Goal: Transaction & Acquisition: Obtain resource

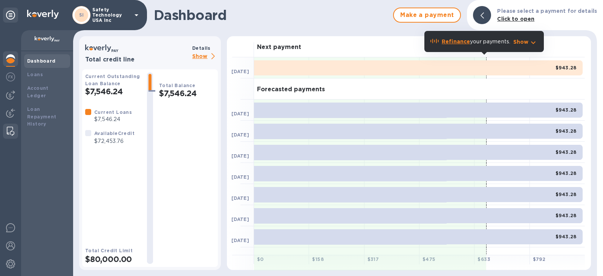
click at [9, 131] on img at bounding box center [11, 131] width 8 height 9
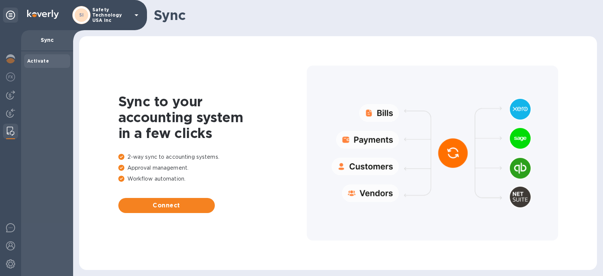
click at [9, 169] on div at bounding box center [10, 153] width 21 height 246
click at [10, 263] on img at bounding box center [10, 263] width 9 height 9
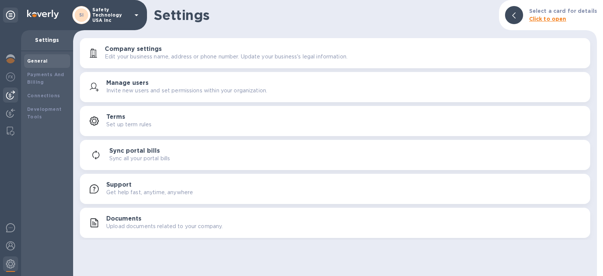
click at [6, 95] on img at bounding box center [10, 94] width 9 height 9
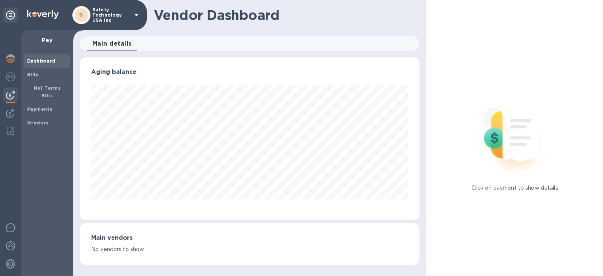
scroll to position [163, 339]
click at [43, 87] on b "Net Terms Bills" at bounding box center [48, 91] width 28 height 13
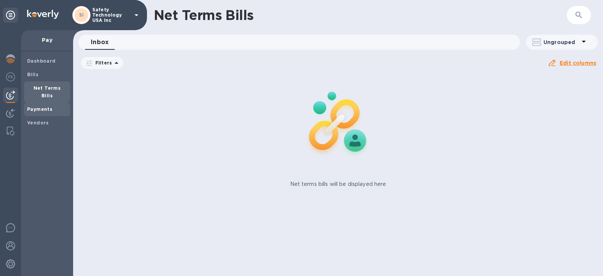
click at [40, 106] on b "Payments" at bounding box center [39, 109] width 25 height 6
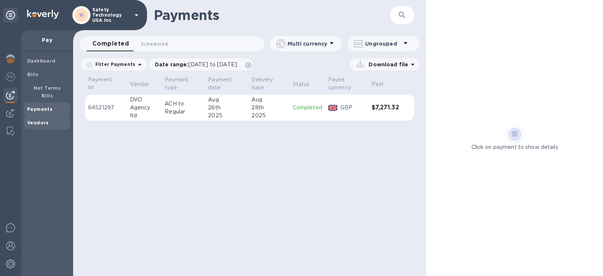
click at [39, 120] on b "Vendors" at bounding box center [38, 123] width 22 height 6
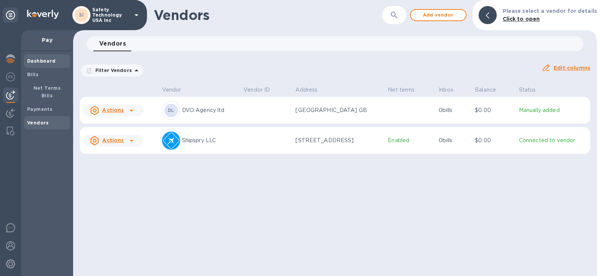
click at [47, 61] on b "Dashboard" at bounding box center [41, 61] width 29 height 6
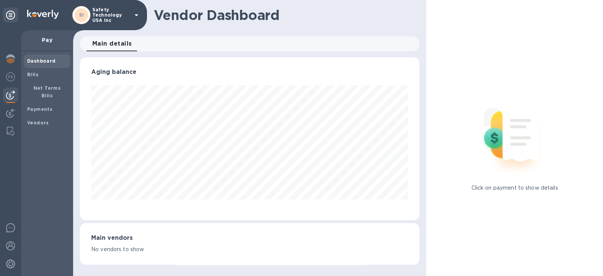
scroll to position [163, 339]
click at [46, 76] on span "Bills" at bounding box center [47, 75] width 40 height 8
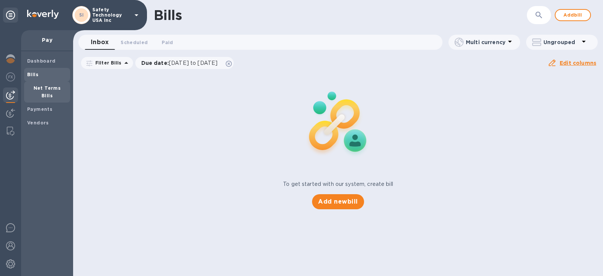
click at [46, 92] on div "Net Terms Bills" at bounding box center [47, 91] width 46 height 21
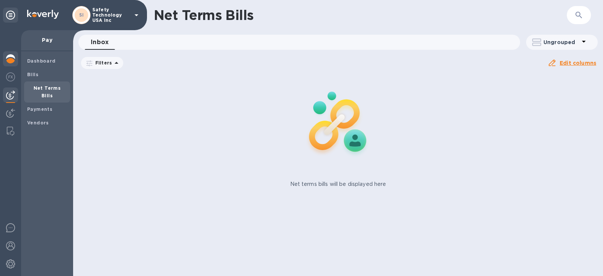
click at [13, 62] on img at bounding box center [10, 58] width 9 height 9
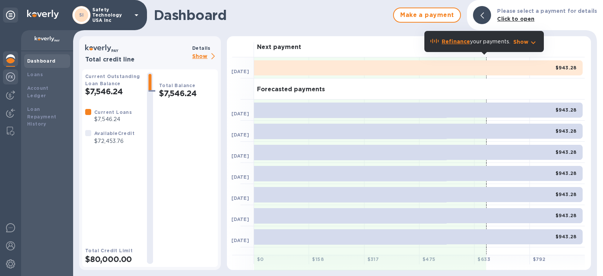
click at [6, 75] on img at bounding box center [10, 76] width 9 height 9
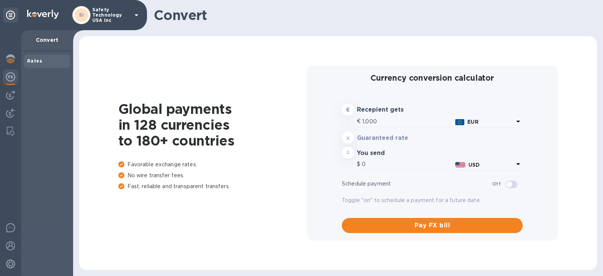
type input "1,177.07"
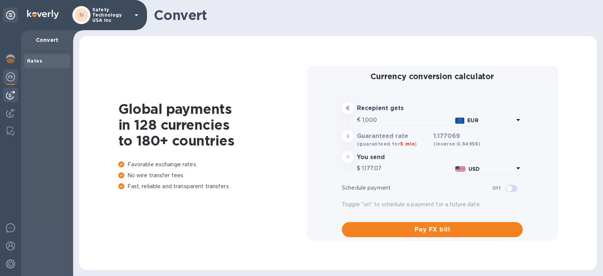
click at [10, 95] on img at bounding box center [10, 94] width 9 height 9
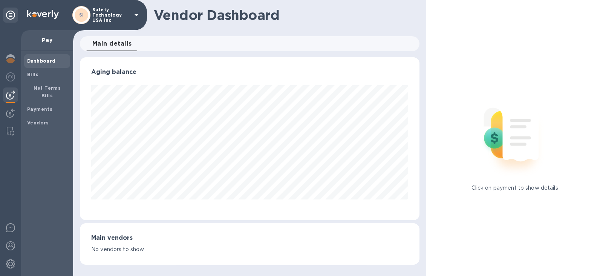
scroll to position [163, 339]
click at [31, 75] on b "Bills" at bounding box center [32, 75] width 11 height 6
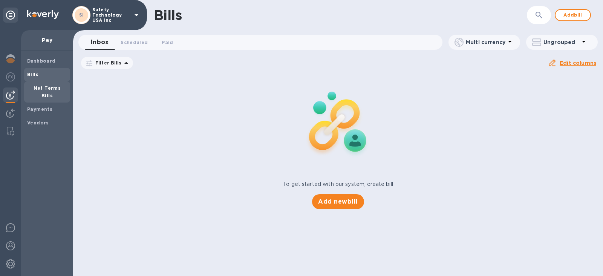
click at [34, 89] on b "Net Terms Bills" at bounding box center [48, 91] width 28 height 13
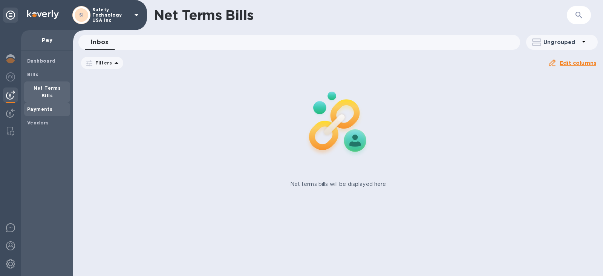
click at [34, 106] on b "Payments" at bounding box center [39, 109] width 25 height 6
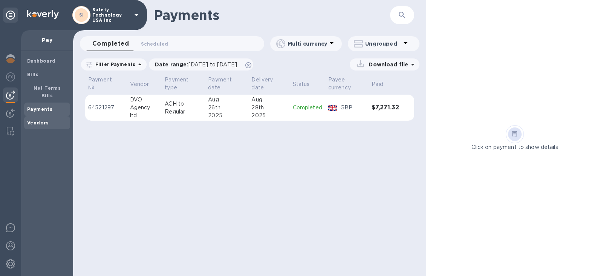
click at [37, 120] on b "Vendors" at bounding box center [38, 123] width 22 height 6
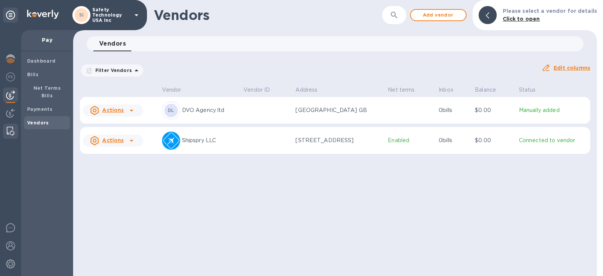
click at [9, 135] on img at bounding box center [11, 131] width 8 height 9
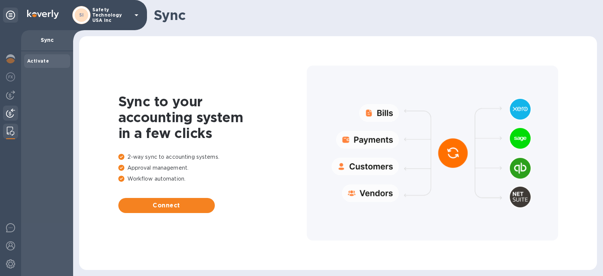
click at [10, 116] on img at bounding box center [10, 112] width 9 height 9
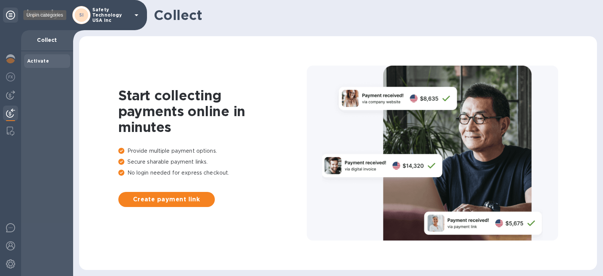
click at [12, 16] on icon at bounding box center [10, 15] width 9 height 9
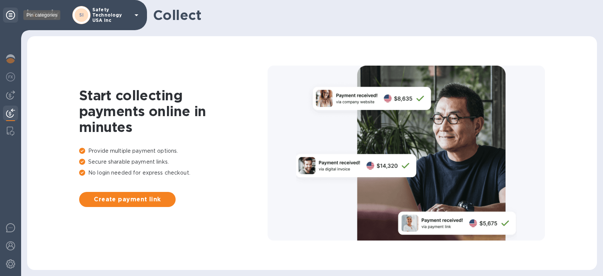
click at [12, 16] on icon at bounding box center [10, 15] width 9 height 9
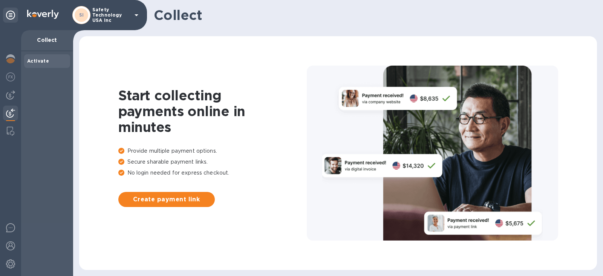
click at [137, 15] on icon at bounding box center [136, 15] width 4 height 2
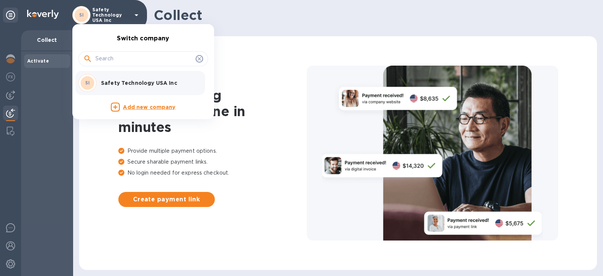
click at [137, 15] on div at bounding box center [301, 138] width 603 height 276
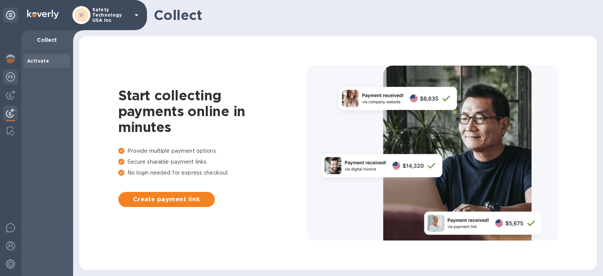
click at [11, 76] on img at bounding box center [10, 76] width 9 height 9
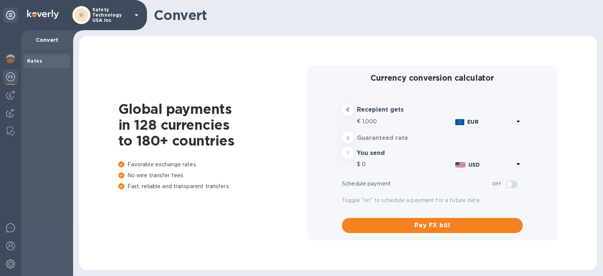
type input "1,177.07"
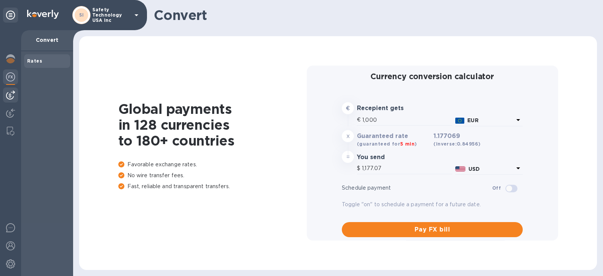
click at [10, 95] on img at bounding box center [10, 94] width 9 height 9
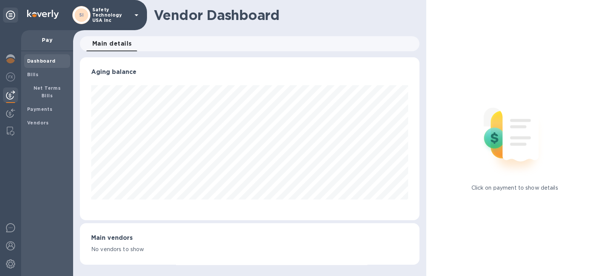
scroll to position [163, 339]
click at [39, 76] on span "Bills" at bounding box center [47, 75] width 40 height 8
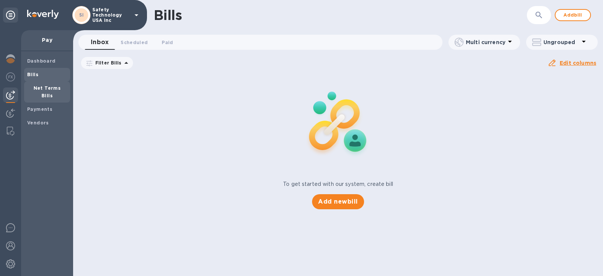
click at [40, 89] on b "Net Terms Bills" at bounding box center [48, 91] width 28 height 13
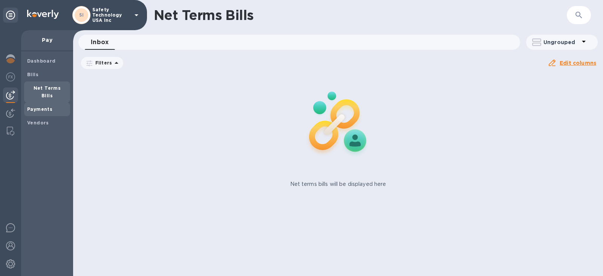
click at [40, 106] on b "Payments" at bounding box center [39, 109] width 25 height 6
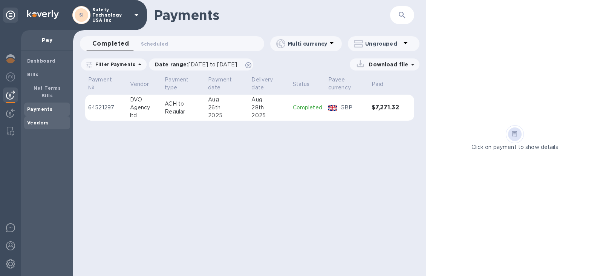
click at [38, 120] on b "Vendors" at bounding box center [38, 123] width 22 height 6
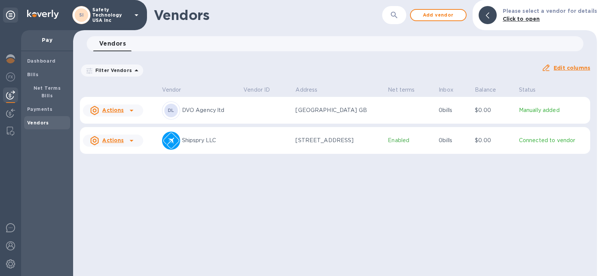
click at [224, 141] on p "Shipspry LLC" at bounding box center [210, 140] width 56 height 8
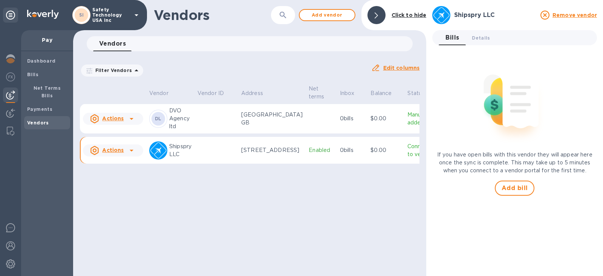
click at [200, 215] on div "Vendors ​ Add vendor Click to hide Vendors 0 Filter Vendors Auto pay: All Edit …" at bounding box center [249, 138] width 353 height 276
click at [376, 15] on icon at bounding box center [375, 15] width 3 height 6
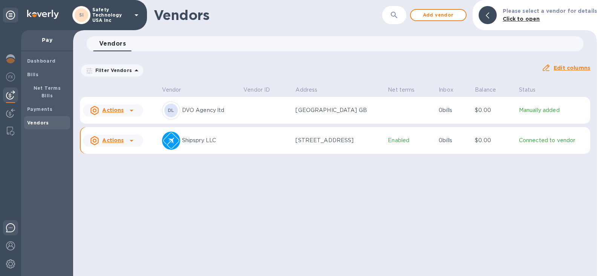
click at [10, 227] on img at bounding box center [10, 227] width 9 height 9
click at [13, 262] on img at bounding box center [10, 263] width 9 height 9
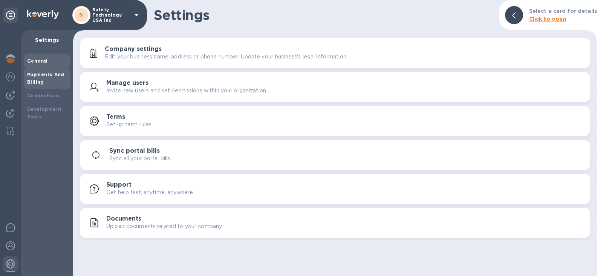
click at [41, 80] on b "Payments And Billing" at bounding box center [45, 78] width 37 height 13
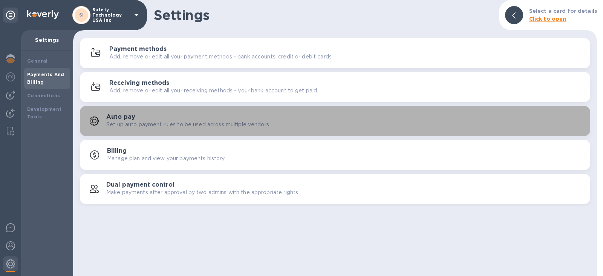
click at [189, 127] on p "Set up auto payment rules to be used across multiple vendors" at bounding box center [187, 125] width 163 height 8
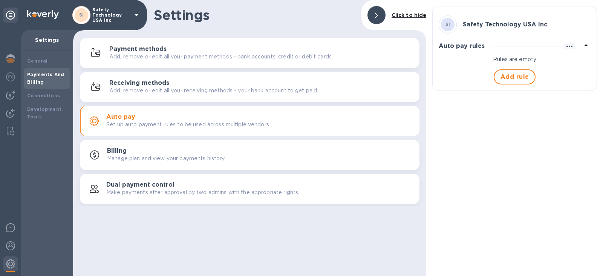
click at [373, 18] on div at bounding box center [376, 15] width 18 height 18
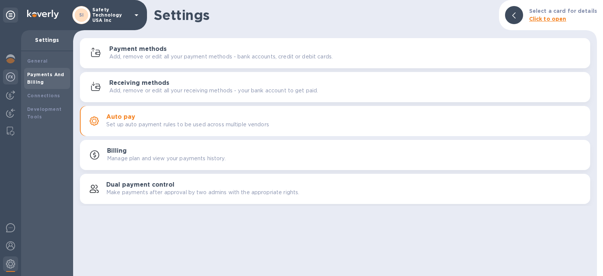
click at [11, 78] on img at bounding box center [10, 76] width 9 height 9
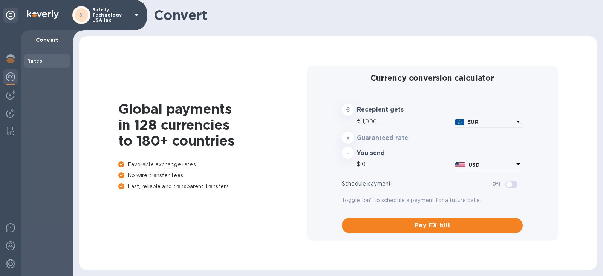
type input "1,177.07"
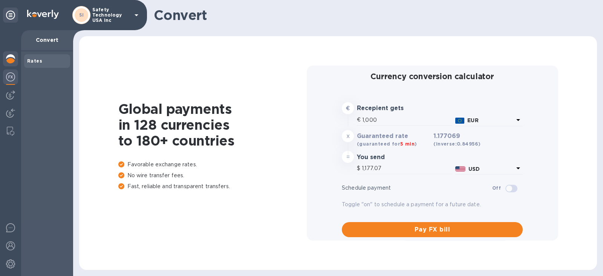
click at [11, 58] on img at bounding box center [10, 58] width 9 height 9
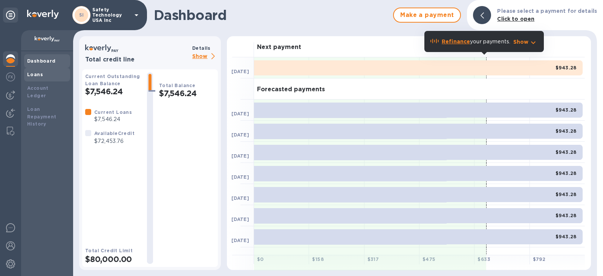
click at [40, 76] on b "Loans" at bounding box center [35, 75] width 16 height 6
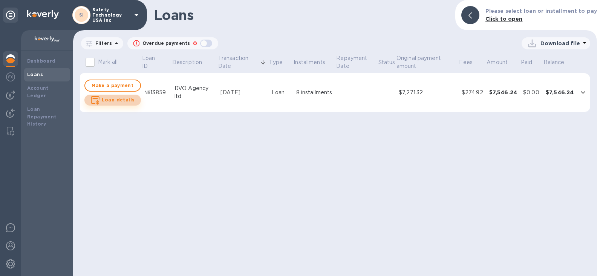
drag, startPoint x: 116, startPoint y: 97, endPoint x: 136, endPoint y: 127, distance: 36.0
click at [116, 97] on b "Loan details" at bounding box center [118, 100] width 33 height 6
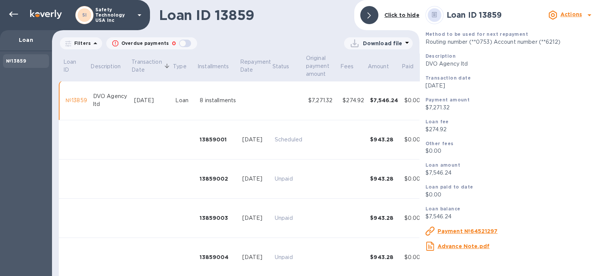
click at [461, 246] on u "Advance Note.pdf" at bounding box center [463, 246] width 52 height 6
